Goal: Task Accomplishment & Management: Manage account settings

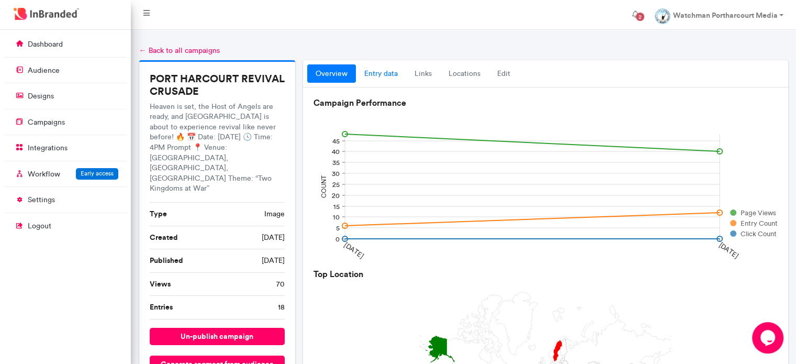
click at [389, 71] on link "entry data" at bounding box center [381, 73] width 50 height 19
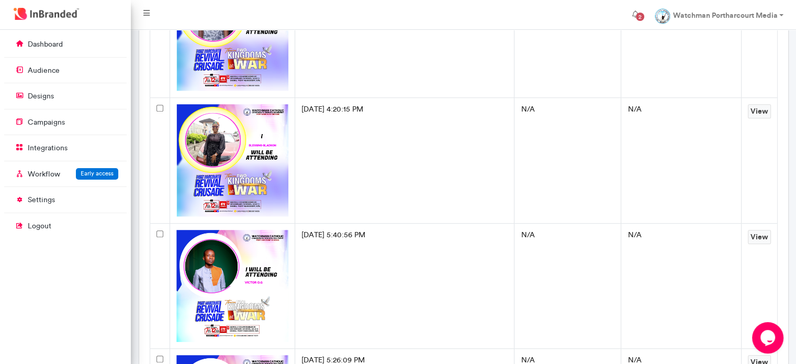
scroll to position [732, 0]
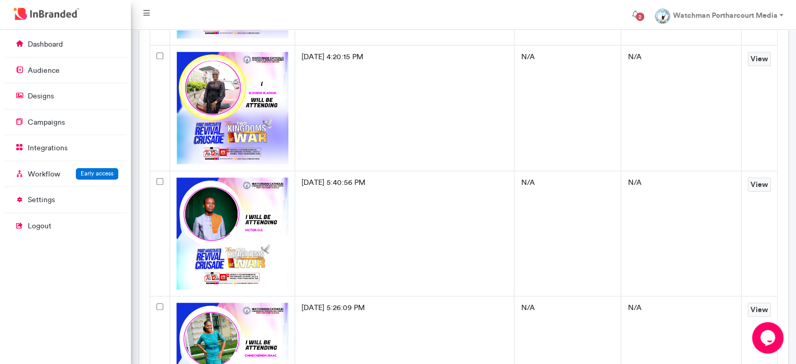
click at [199, 84] on img at bounding box center [232, 108] width 112 height 112
click at [767, 58] on link "View" at bounding box center [759, 59] width 23 height 14
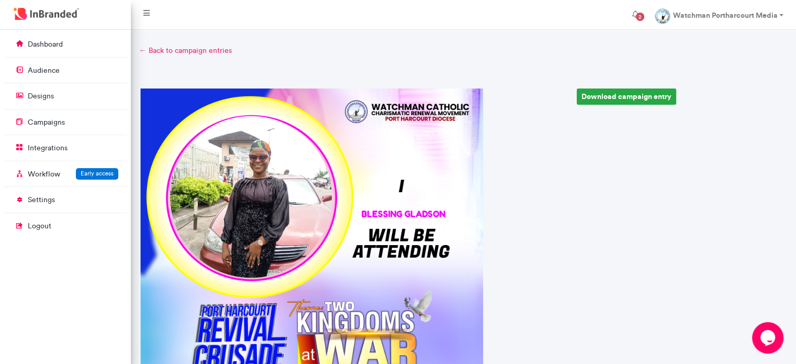
click at [222, 53] on link "← Back to campaign entries" at bounding box center [463, 51] width 649 height 10
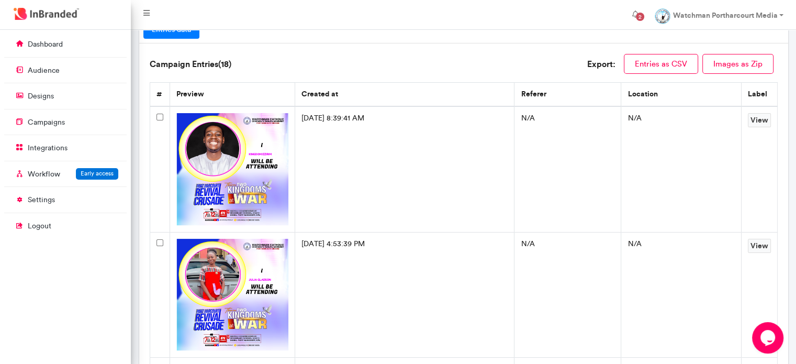
scroll to position [105, 0]
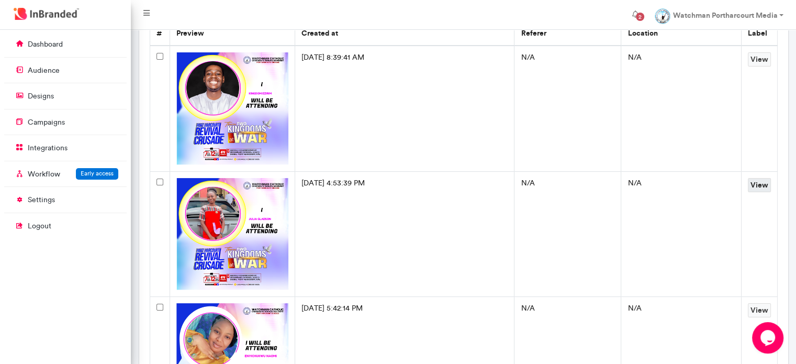
click at [757, 183] on link "View" at bounding box center [759, 185] width 23 height 14
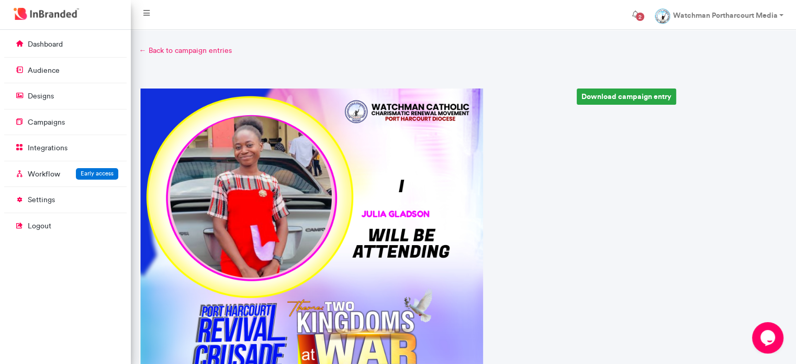
click at [157, 48] on link "← Back to campaign entries" at bounding box center [463, 51] width 649 height 10
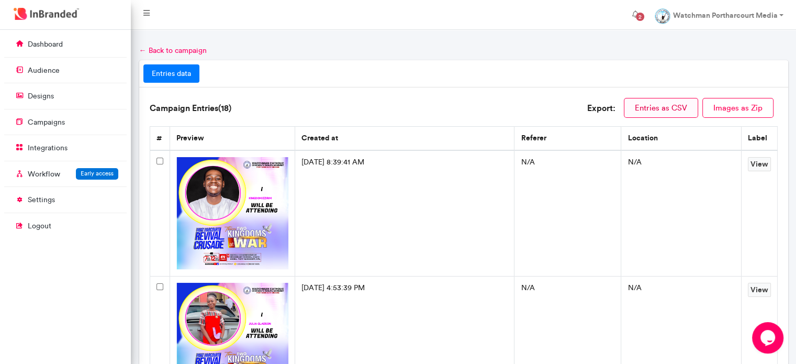
click at [672, 108] on button "Entries as CSV" at bounding box center [661, 108] width 74 height 20
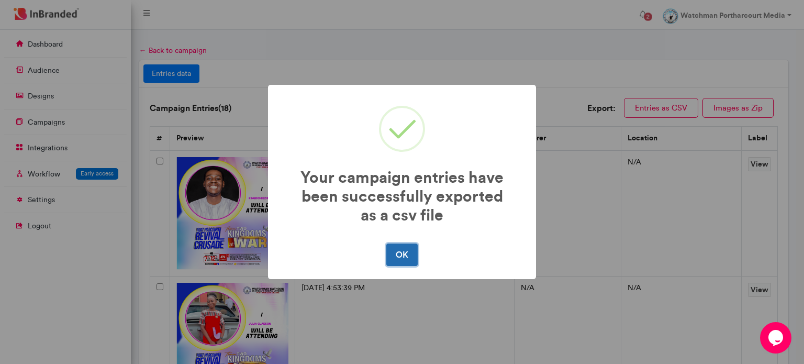
click at [403, 257] on button "OK" at bounding box center [401, 254] width 31 height 22
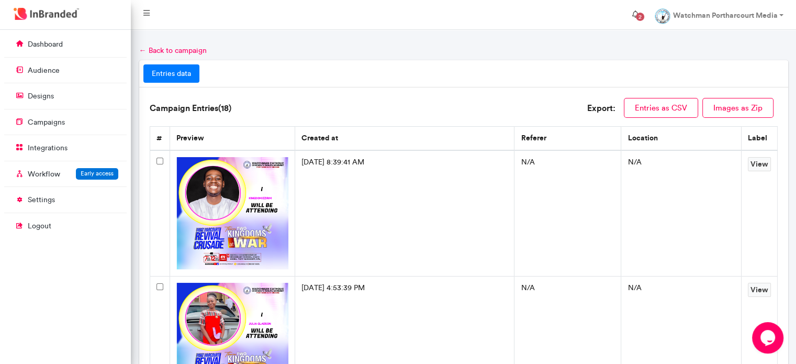
click at [632, 14] on span "2" at bounding box center [639, 16] width 17 height 17
